Goal: Navigation & Orientation: Find specific page/section

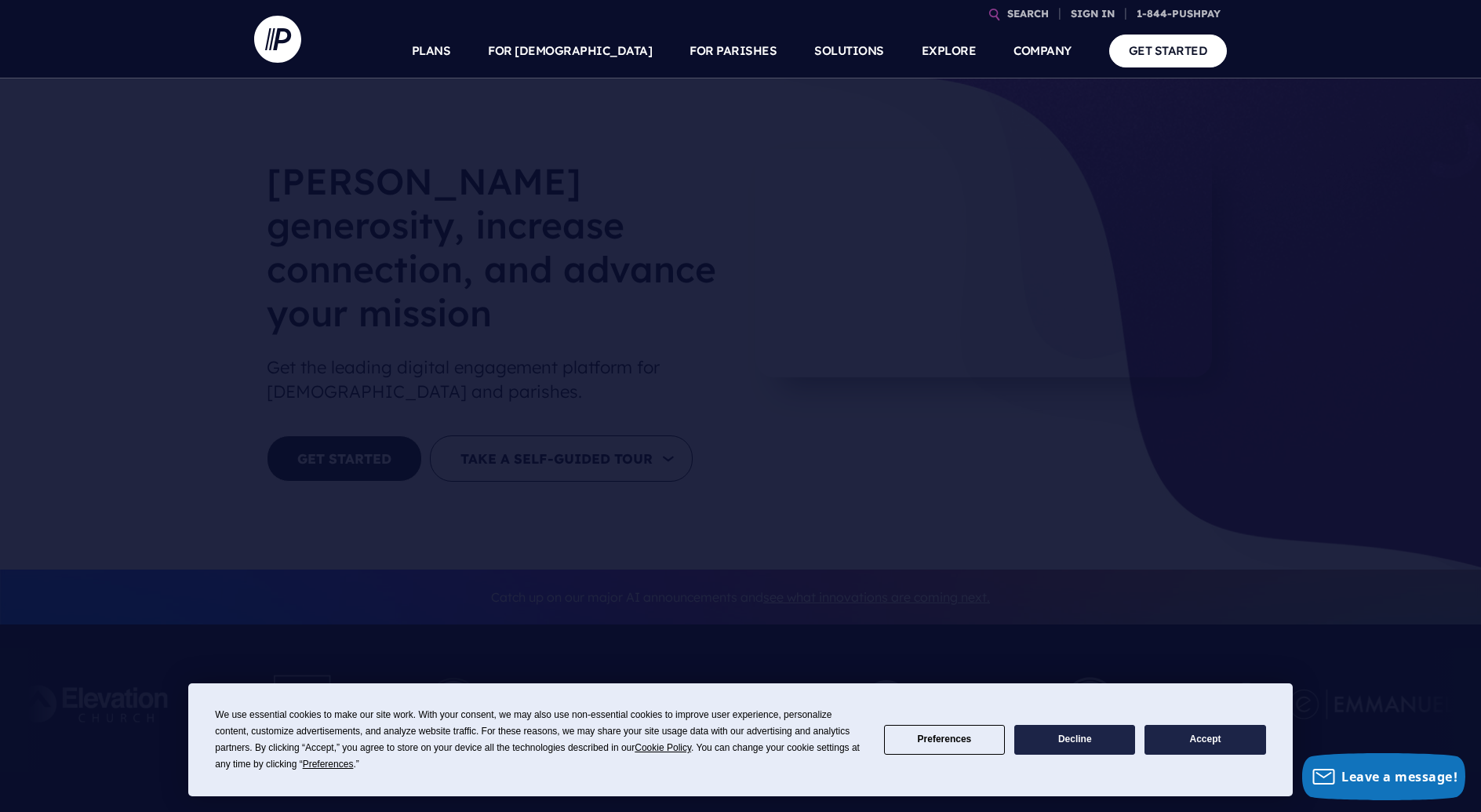
drag, startPoint x: 1369, startPoint y: 0, endPoint x: 1421, endPoint y: 45, distance: 68.8
click at [1421, 45] on nav "SEARCH SIGN IN" at bounding box center [740, 39] width 1481 height 78
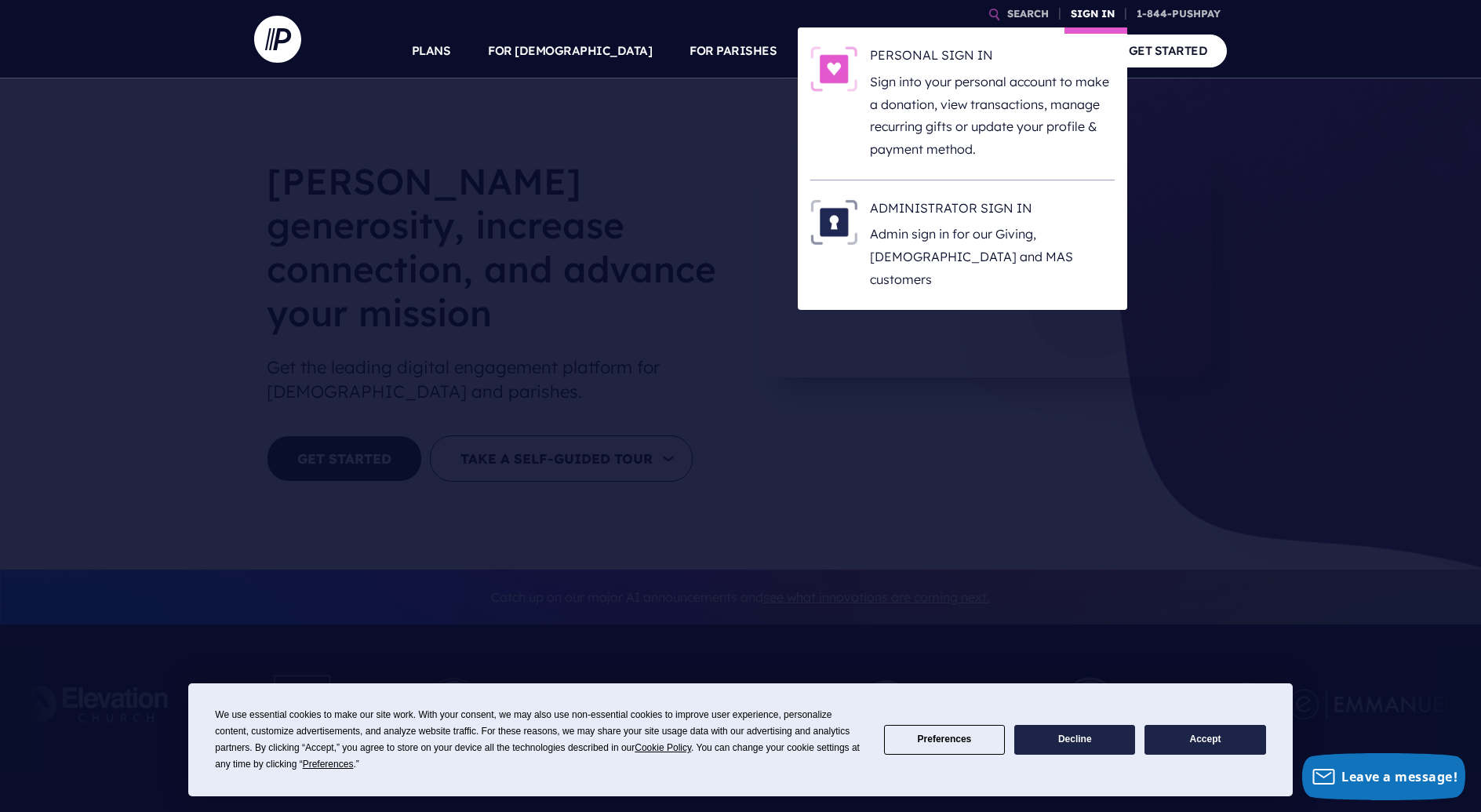
click at [1078, 15] on link "SIGN IN" at bounding box center [1093, 14] width 56 height 27
click at [982, 60] on h6 "PERSONAL SIGN IN" at bounding box center [992, 58] width 244 height 24
